Goal: Task Accomplishment & Management: Use online tool/utility

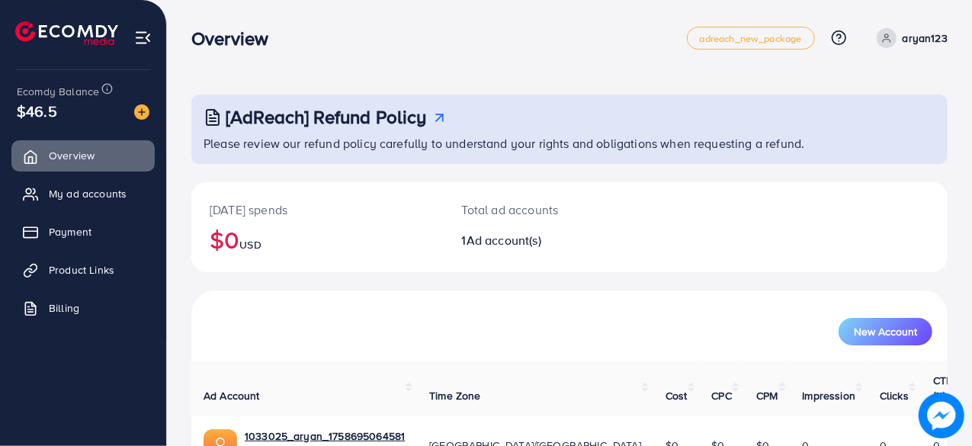
scroll to position [78, 0]
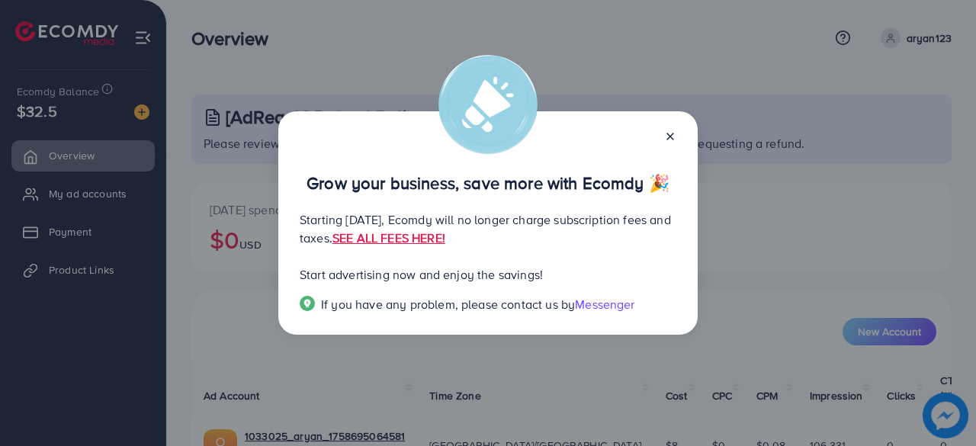
click at [671, 136] on icon at bounding box center [670, 136] width 12 height 12
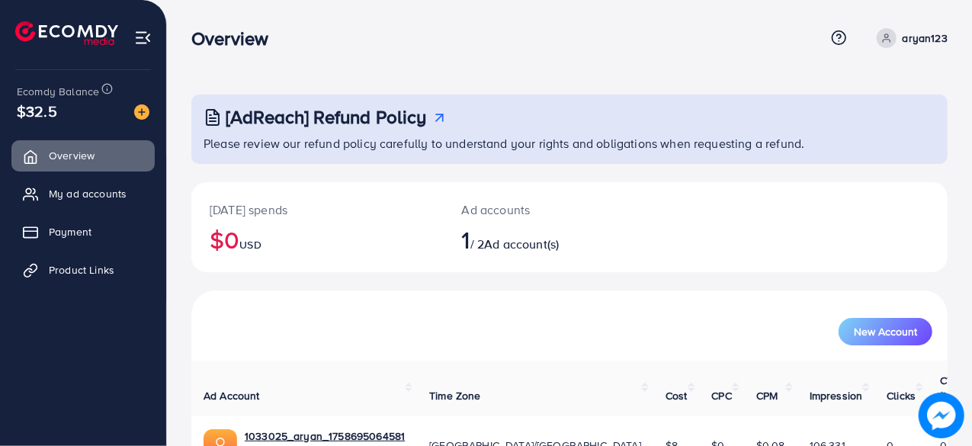
scroll to position [78, 0]
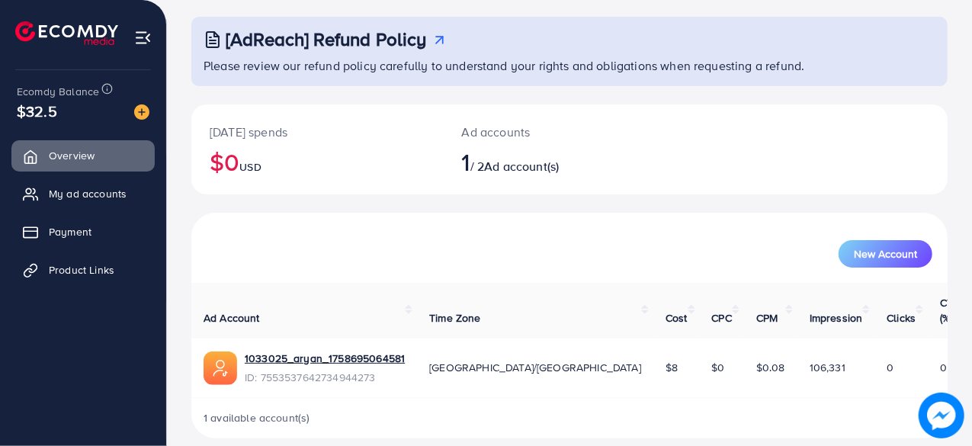
click at [451, 146] on div "Ad accounts 1 / 2 Ad account(s)" at bounding box center [538, 149] width 189 height 90
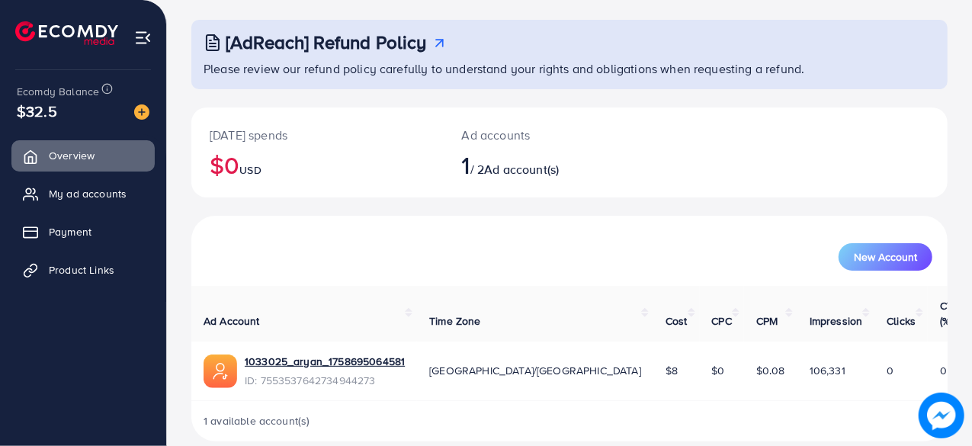
drag, startPoint x: 686, startPoint y: 352, endPoint x: 705, endPoint y: 352, distance: 19.1
click at [744, 352] on td "$0.08" at bounding box center [770, 371] width 53 height 59
